Goal: Task Accomplishment & Management: Manage account settings

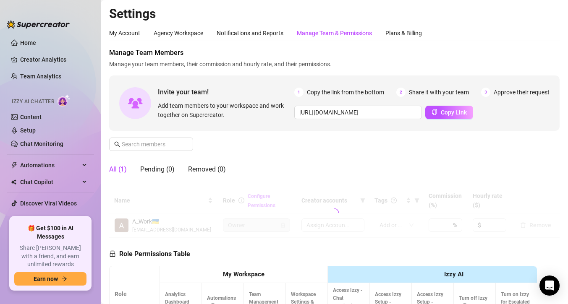
click at [319, 34] on div "Manage Team & Permissions" at bounding box center [334, 33] width 75 height 9
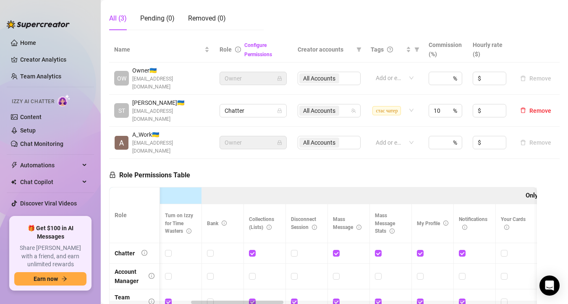
scroll to position [0, 399]
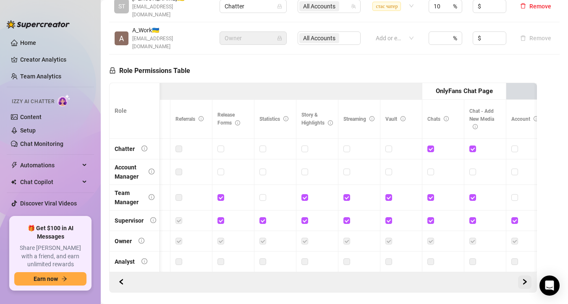
click at [524, 280] on icon "right" at bounding box center [524, 282] width 3 height 5
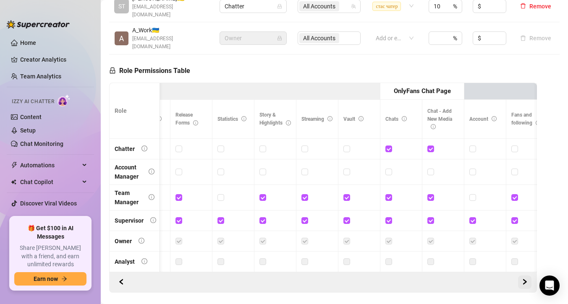
click at [524, 280] on icon "right" at bounding box center [524, 282] width 3 height 5
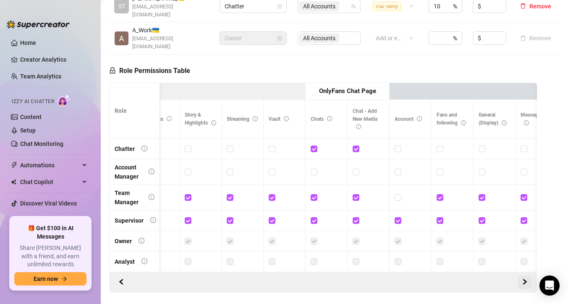
click at [524, 280] on icon "right" at bounding box center [524, 282] width 3 height 5
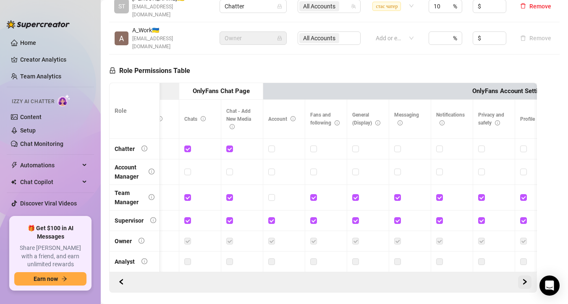
click at [524, 280] on icon "right" at bounding box center [524, 282] width 3 height 5
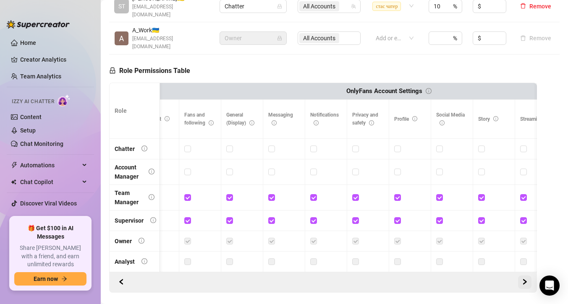
click at [524, 280] on icon "right" at bounding box center [524, 282] width 3 height 5
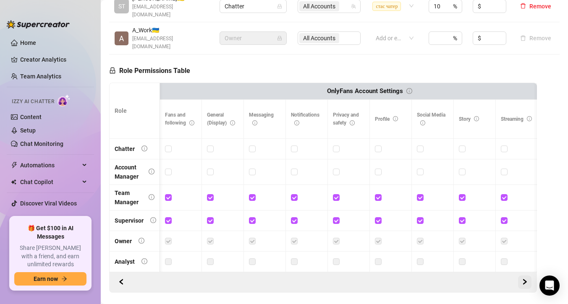
click at [524, 280] on icon "right" at bounding box center [524, 282] width 3 height 5
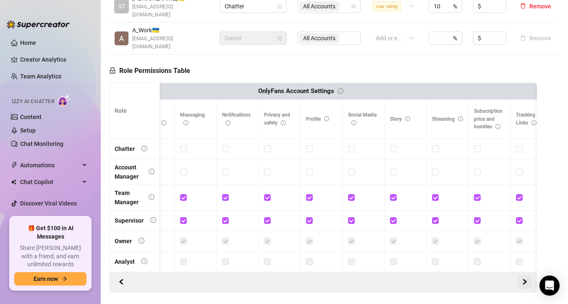
click at [524, 280] on icon "right" at bounding box center [524, 282] width 3 height 5
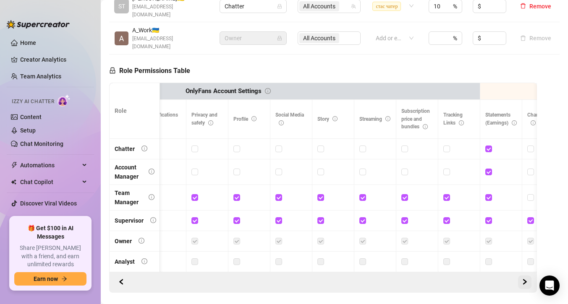
click at [524, 280] on icon "right" at bounding box center [524, 282] width 3 height 5
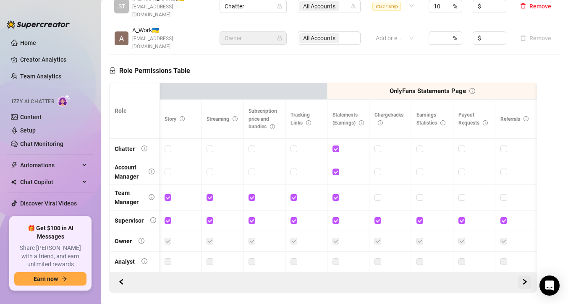
click at [524, 280] on icon "right" at bounding box center [524, 282] width 3 height 5
click at [376, 146] on input "checkbox" at bounding box center [377, 149] width 6 height 6
checkbox input "true"
click at [418, 146] on input "checkbox" at bounding box center [419, 149] width 6 height 6
checkbox input "true"
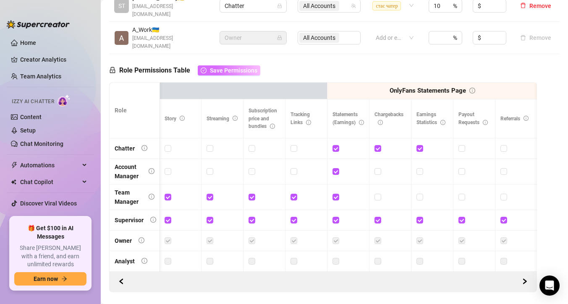
click at [214, 67] on span "Save Permissions" at bounding box center [233, 70] width 47 height 7
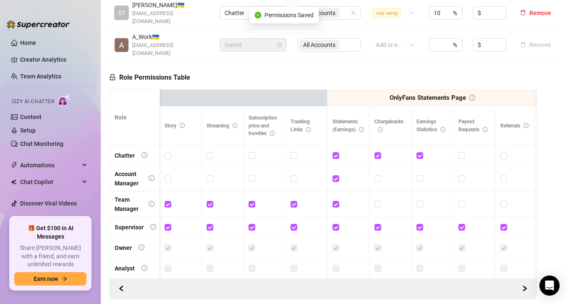
scroll to position [247, 0]
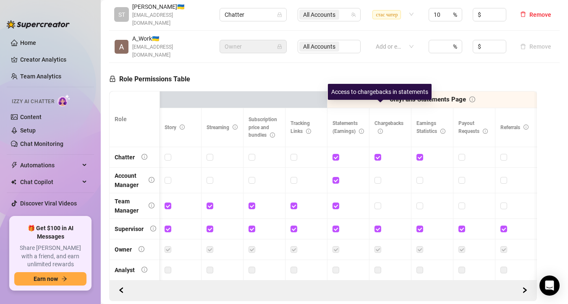
click at [381, 129] on icon "info-circle" at bounding box center [380, 131] width 5 height 5
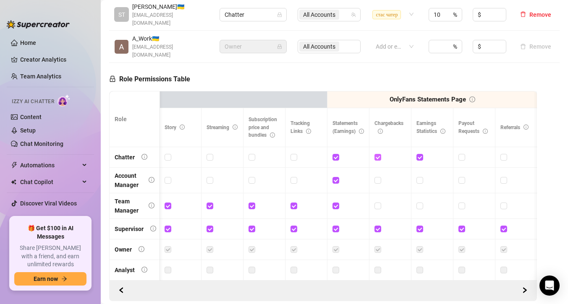
click at [377, 154] on input "checkbox" at bounding box center [377, 157] width 6 height 6
checkbox input "false"
click at [333, 154] on span at bounding box center [335, 157] width 7 height 7
click at [333, 154] on input "checkbox" at bounding box center [335, 157] width 6 height 6
checkbox input "false"
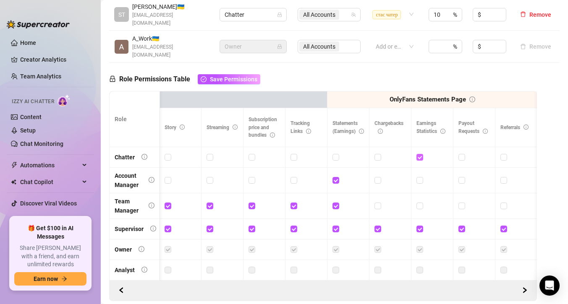
click at [420, 154] on input "checkbox" at bounding box center [419, 157] width 6 height 6
checkbox input "false"
drag, startPoint x: 420, startPoint y: 133, endPoint x: 408, endPoint y: 133, distance: 11.3
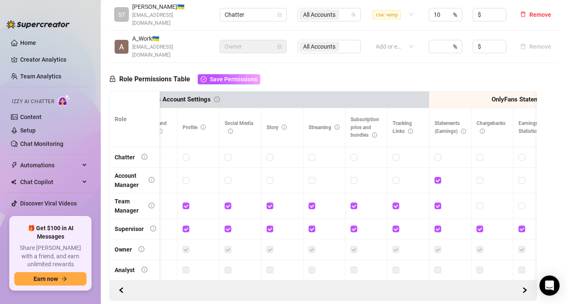
scroll to position [0, 1413]
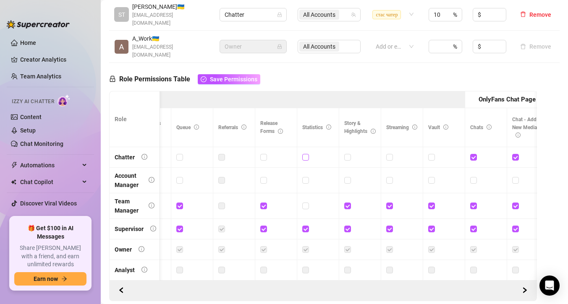
click at [305, 154] on input "checkbox" at bounding box center [305, 157] width 6 height 6
checkbox input "true"
click at [217, 76] on span "Save Permissions" at bounding box center [233, 79] width 47 height 7
